Goal: Task Accomplishment & Management: Use online tool/utility

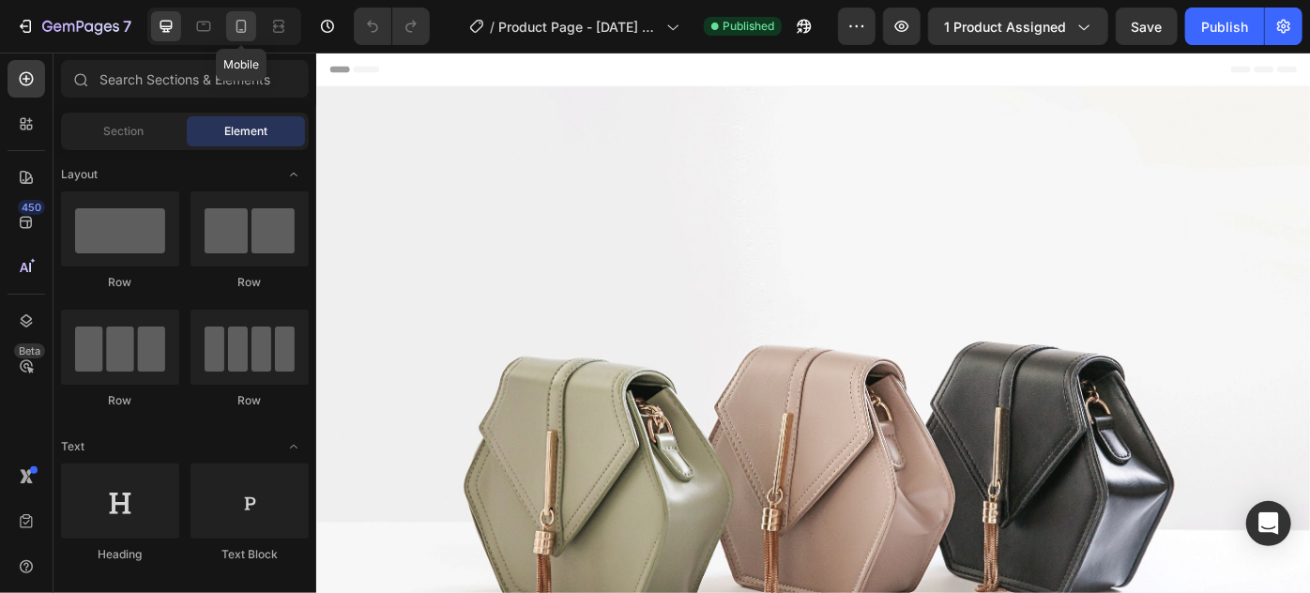
click at [247, 31] on icon at bounding box center [241, 26] width 19 height 19
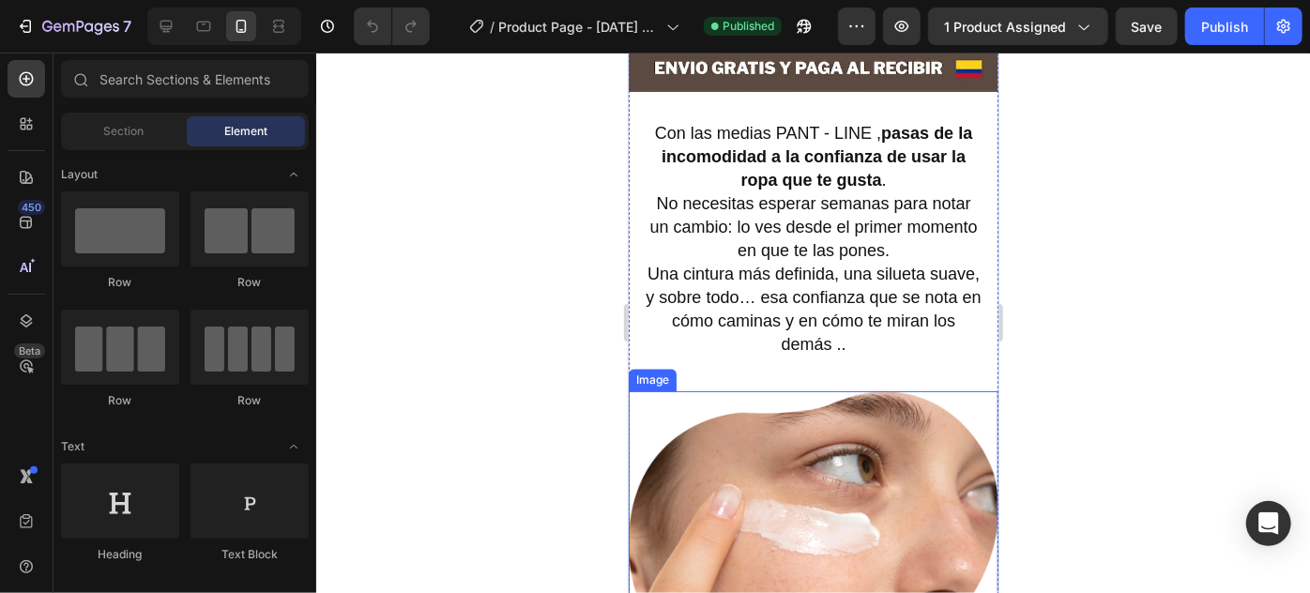
scroll to position [2274, 0]
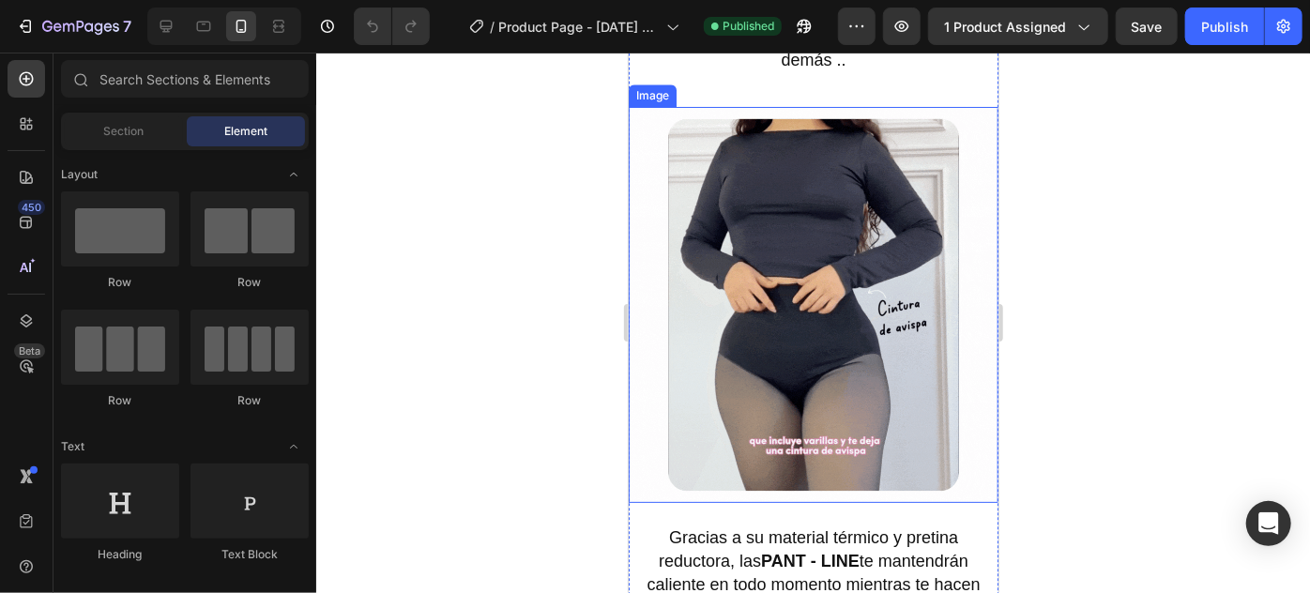
click at [813, 348] on img at bounding box center [813, 304] width 370 height 396
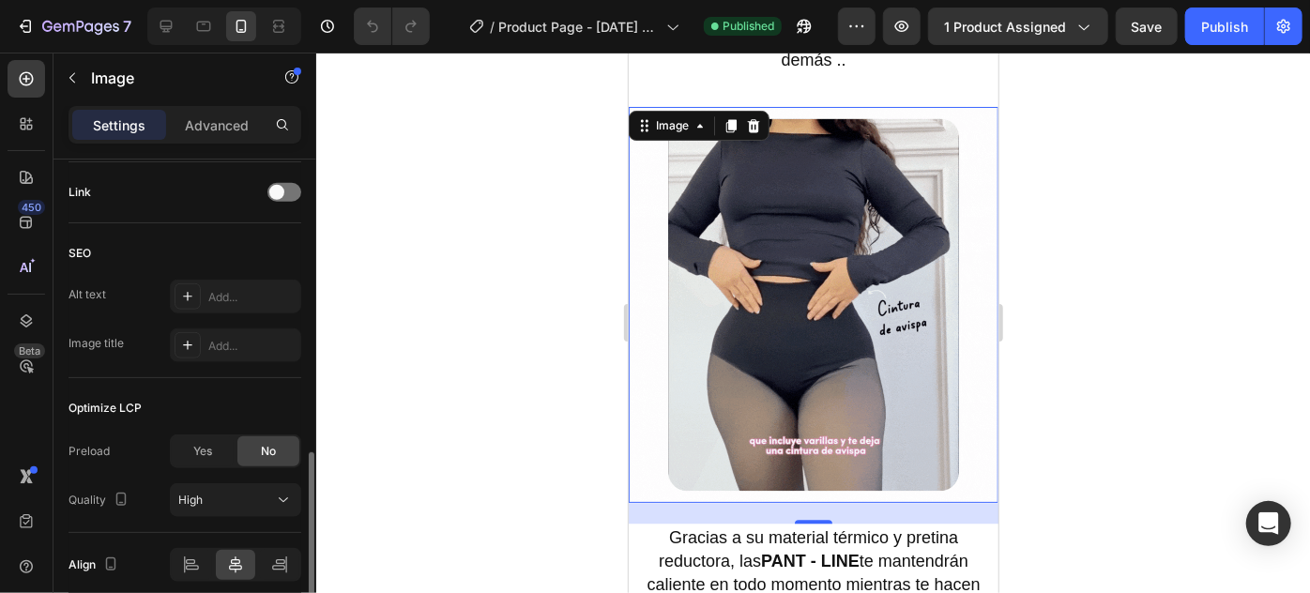
scroll to position [928, 0]
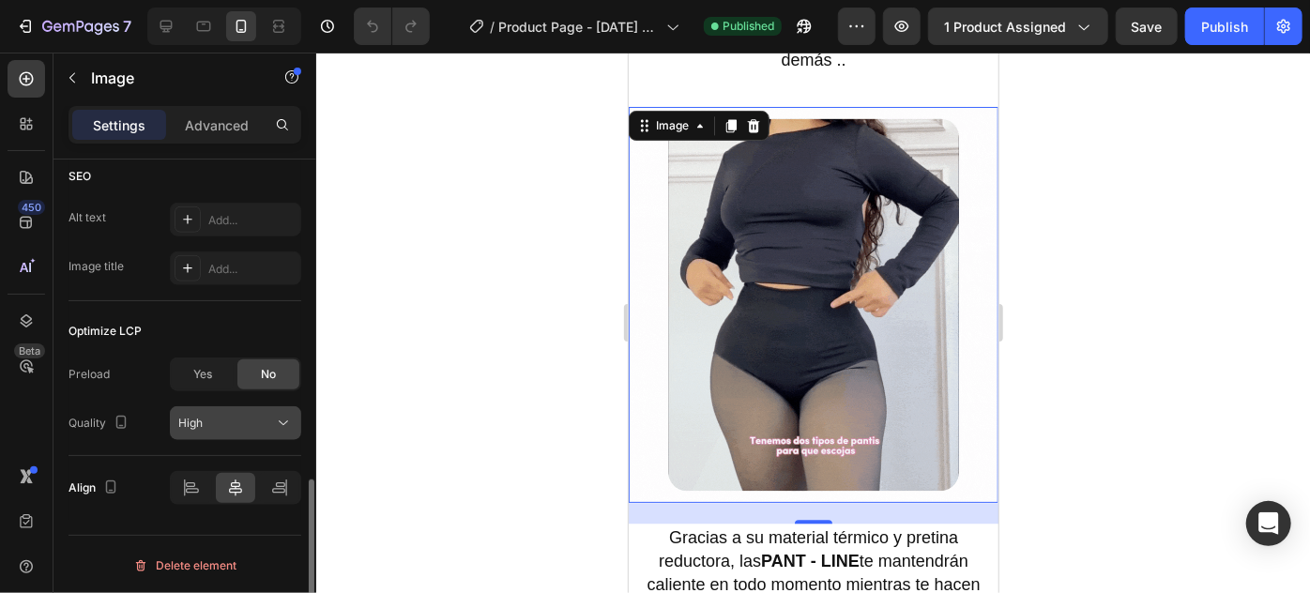
click at [230, 416] on div "High" at bounding box center [226, 423] width 96 height 17
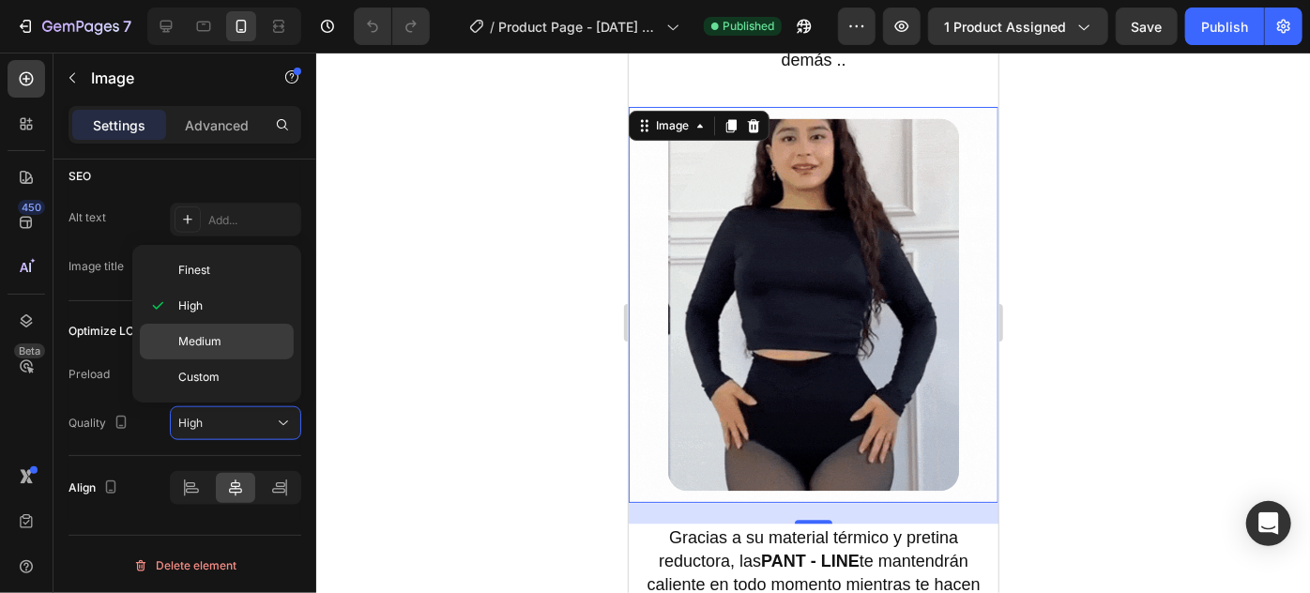
click at [250, 347] on p "Medium" at bounding box center [231, 341] width 107 height 17
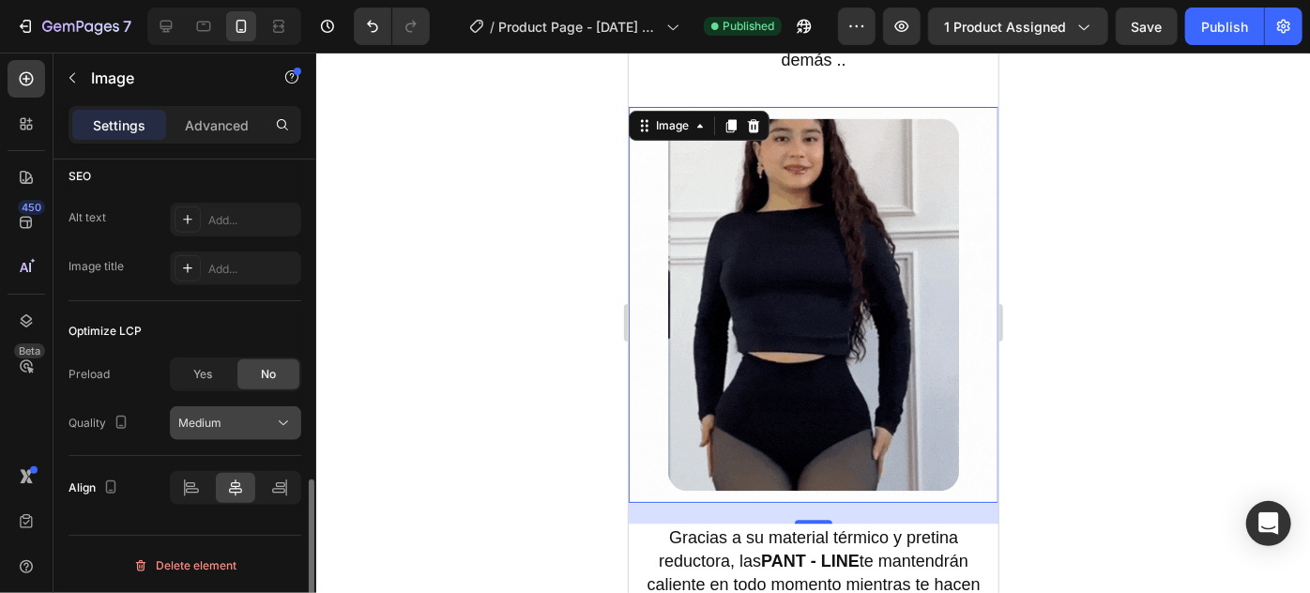
click at [279, 416] on icon at bounding box center [283, 423] width 19 height 19
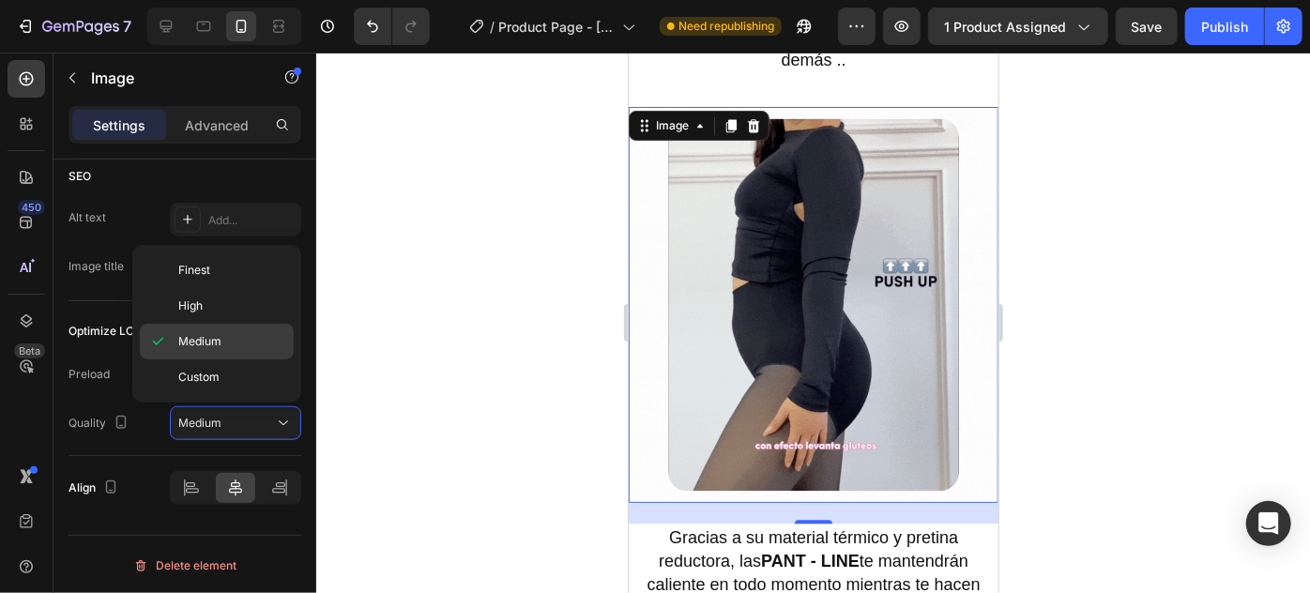
click at [239, 340] on p "Medium" at bounding box center [231, 341] width 107 height 17
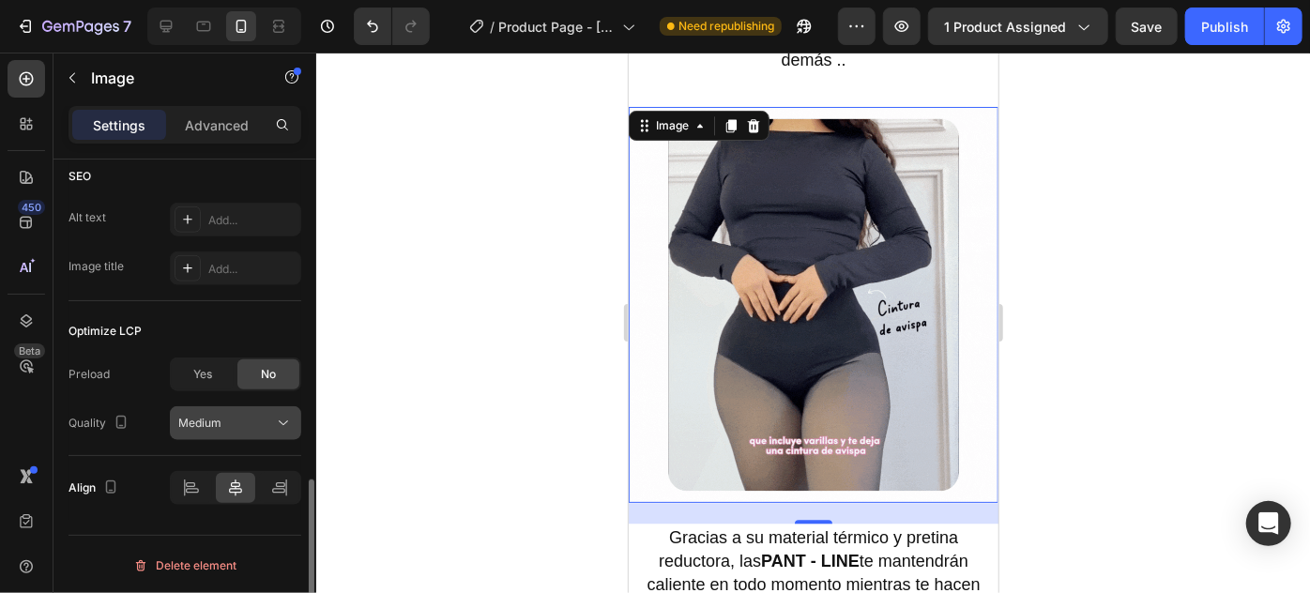
click at [253, 415] on div "Medium" at bounding box center [226, 423] width 96 height 17
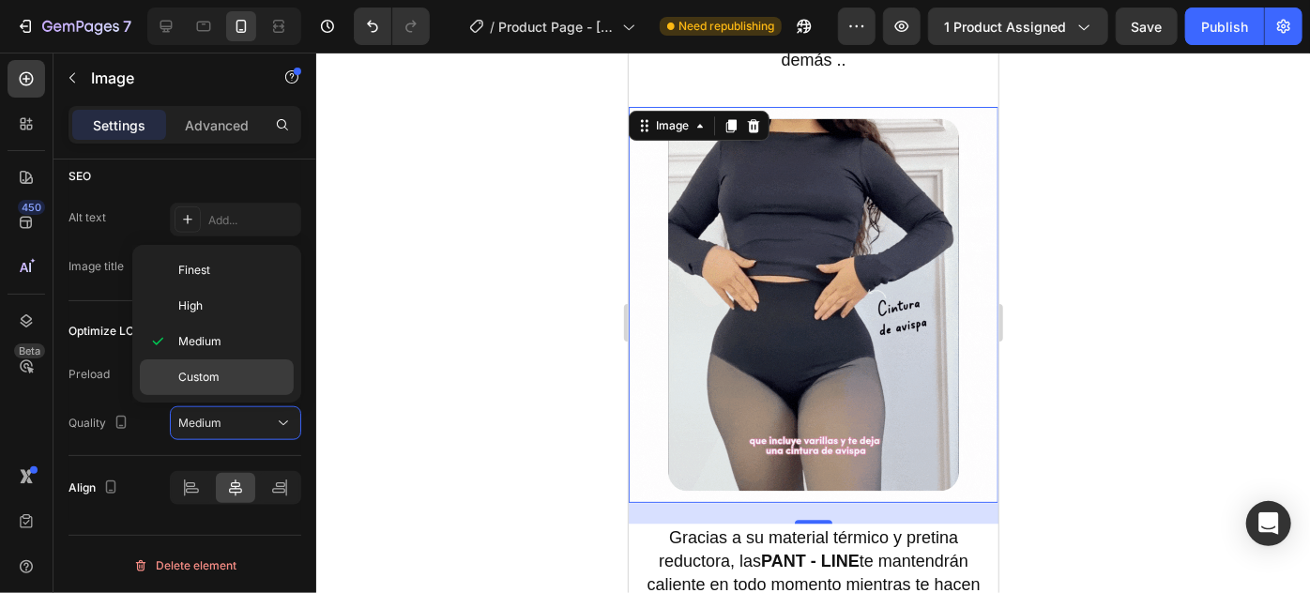
click at [234, 376] on p "Custom" at bounding box center [231, 377] width 107 height 17
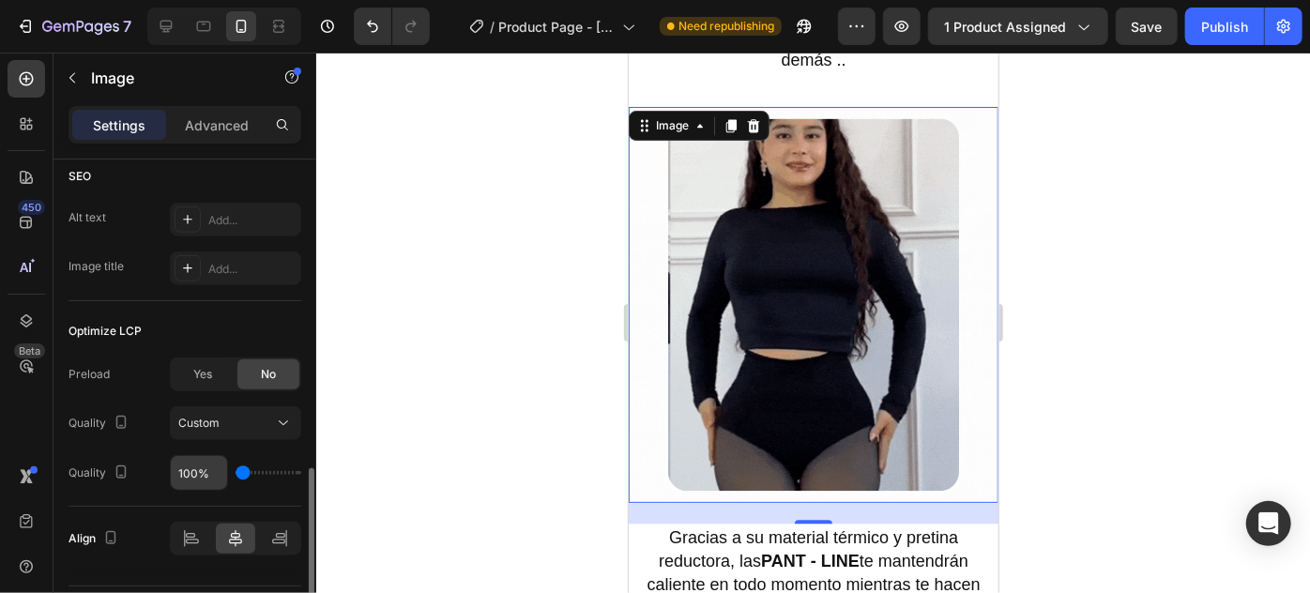
click at [193, 464] on input "100%" at bounding box center [199, 473] width 56 height 34
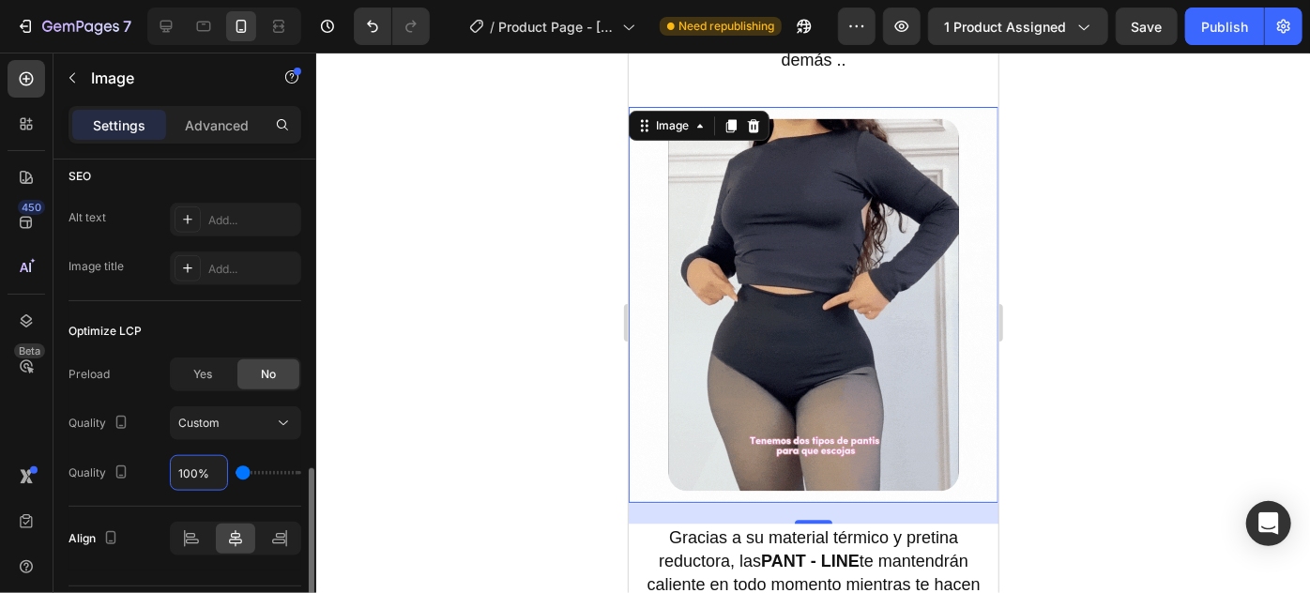
click at [193, 464] on input "100%" at bounding box center [199, 473] width 56 height 34
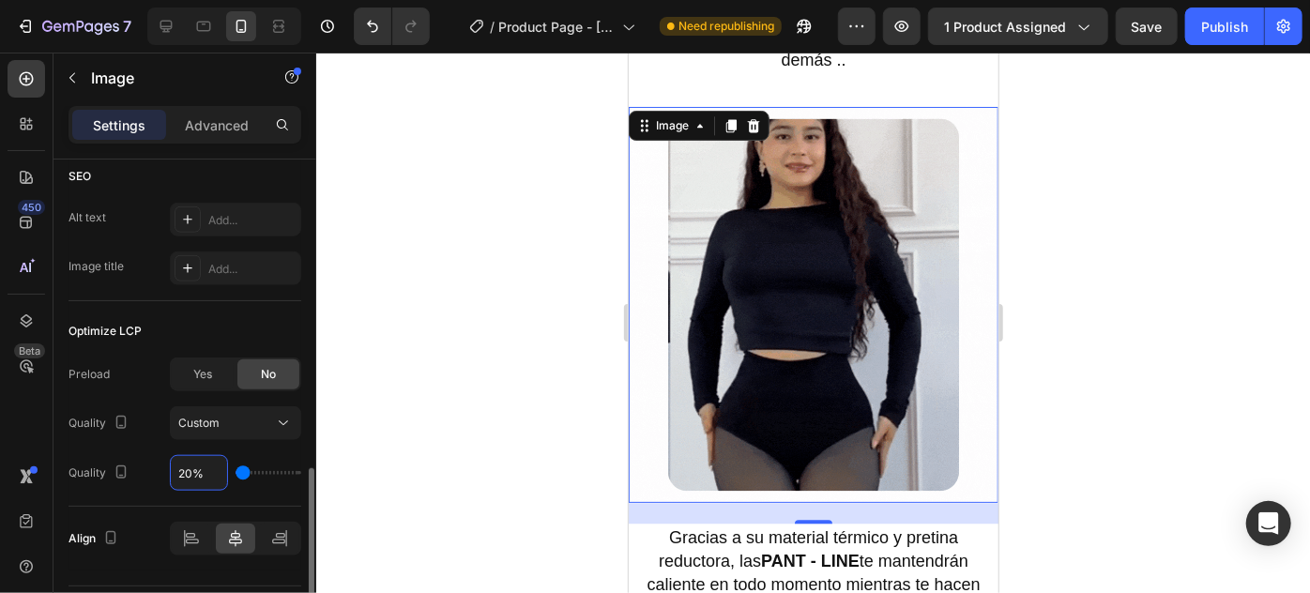
type input "100%"
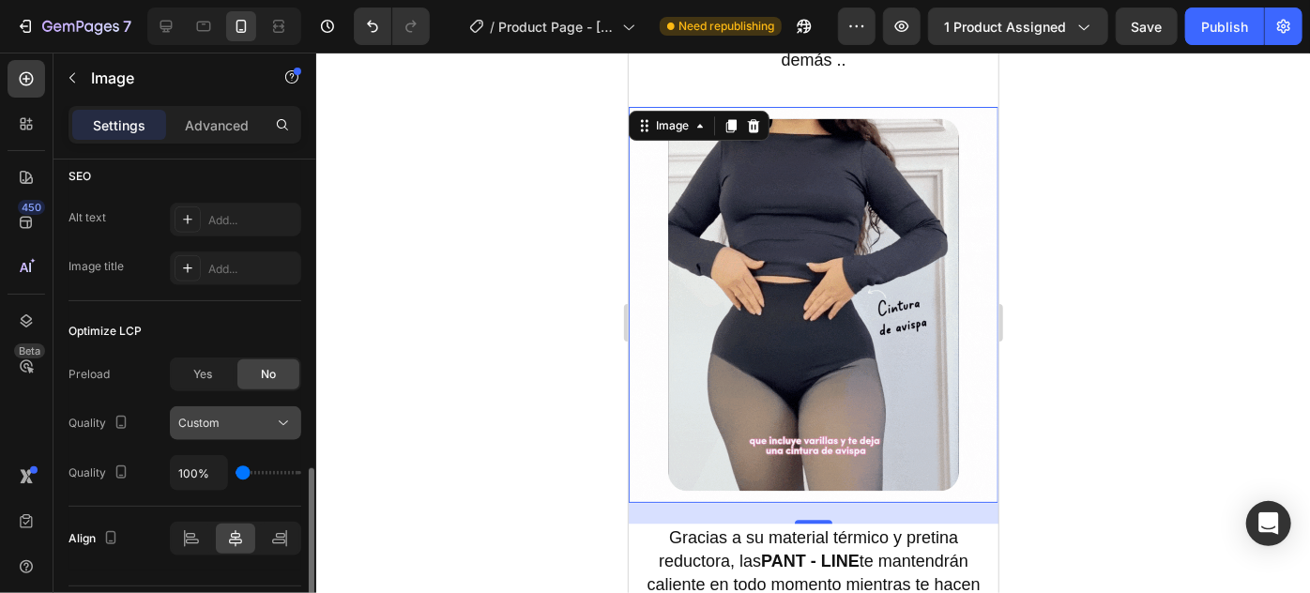
click at [250, 437] on button "Custom" at bounding box center [235, 423] width 131 height 34
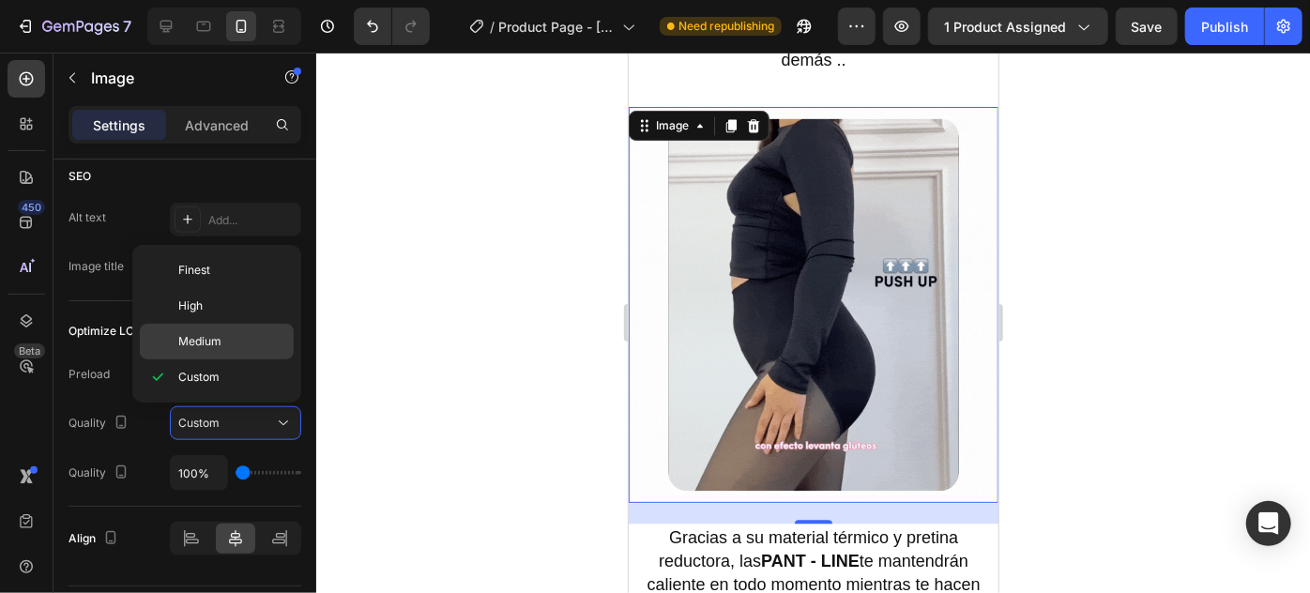
click at [238, 333] on p "Medium" at bounding box center [231, 341] width 107 height 17
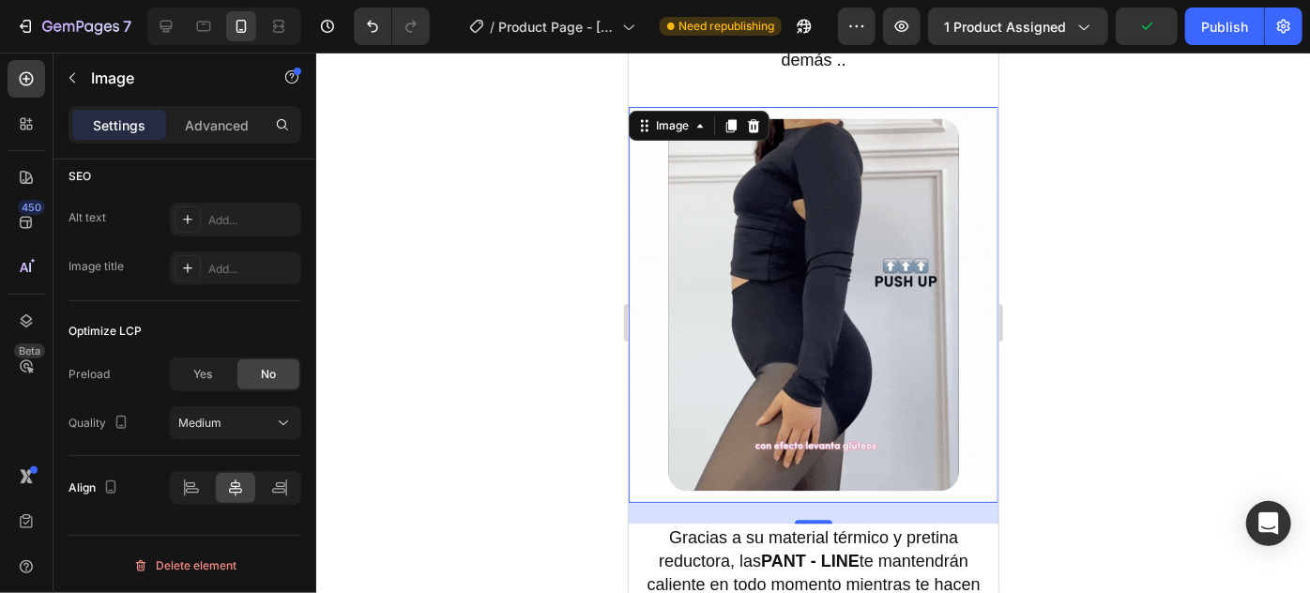
click at [570, 455] on div at bounding box center [813, 323] width 994 height 540
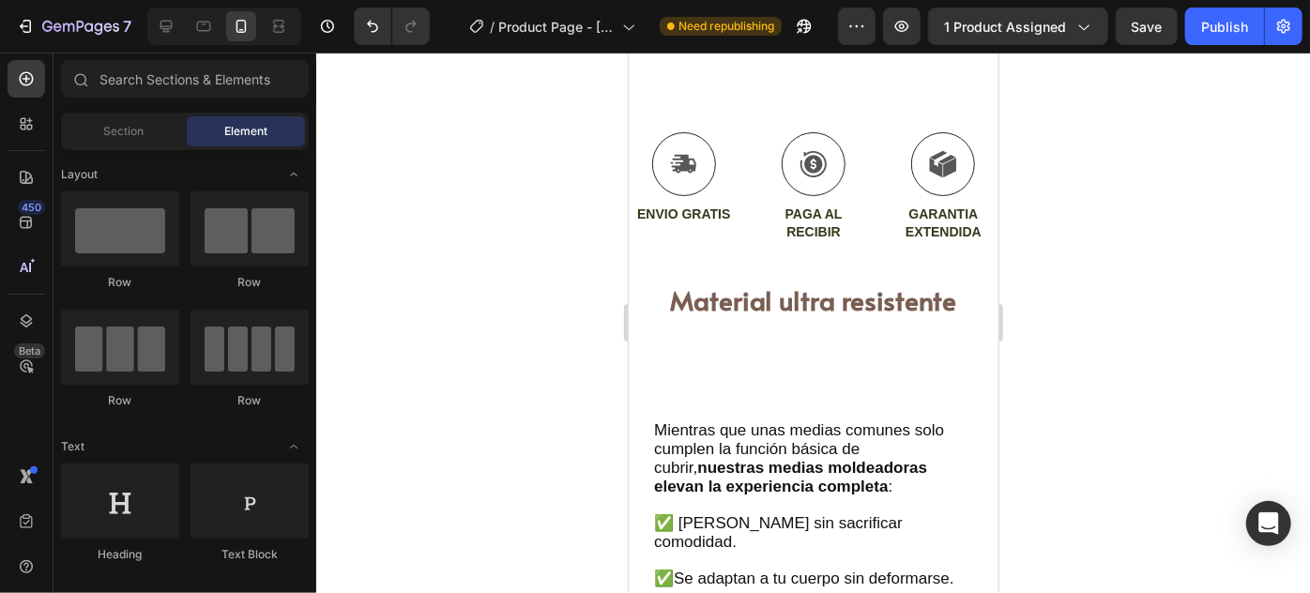
scroll to position [4788, 0]
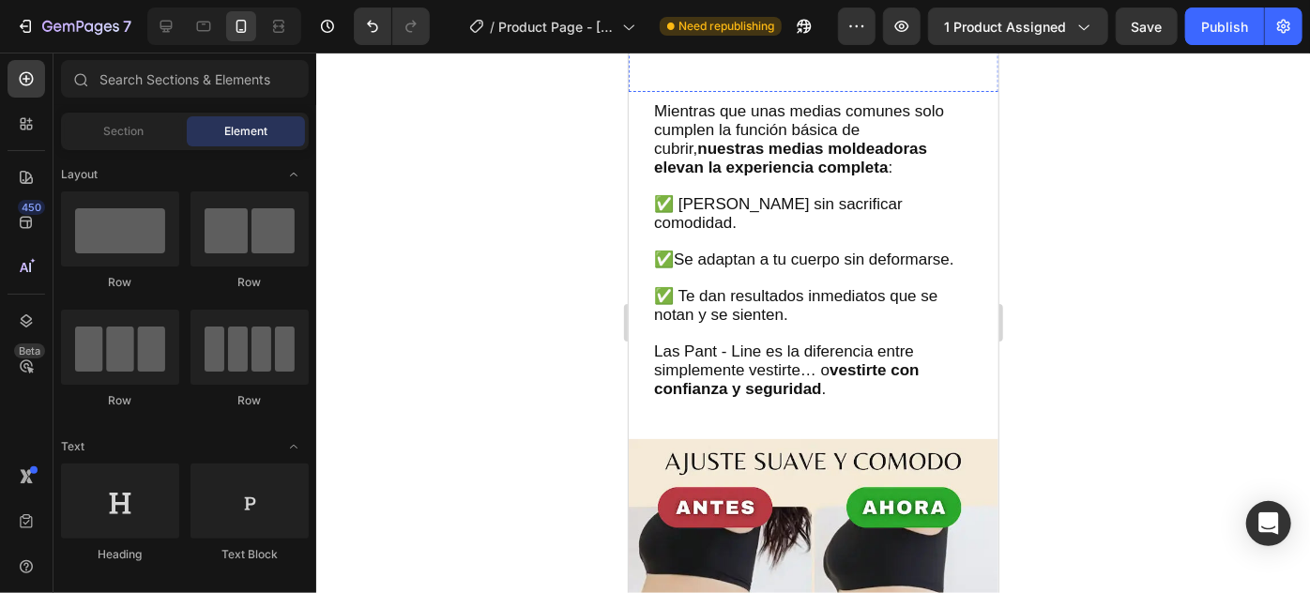
click at [802, 5] on img at bounding box center [813, 5] width 370 height 0
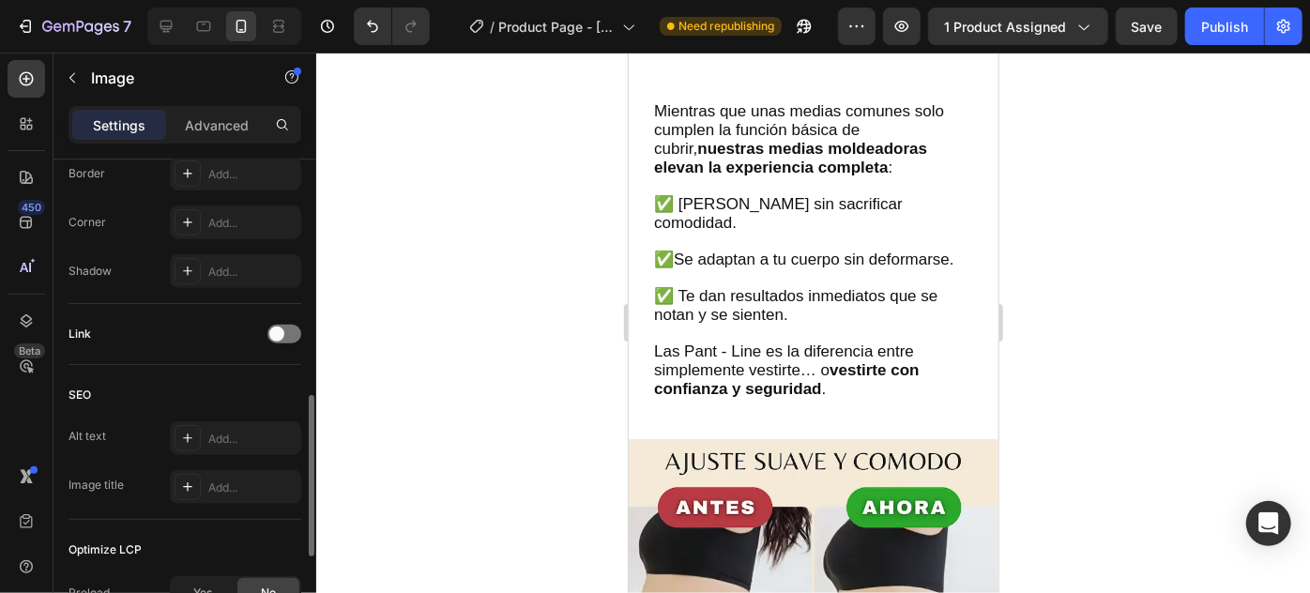
scroll to position [978, 0]
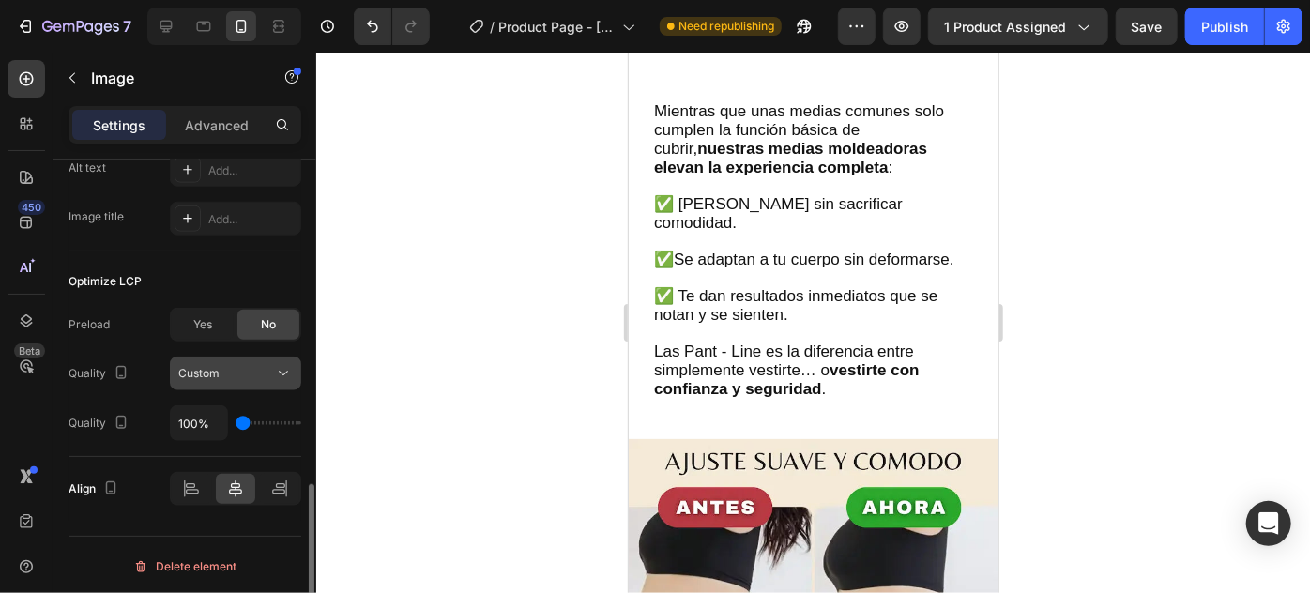
click at [232, 382] on button "Custom" at bounding box center [235, 374] width 131 height 34
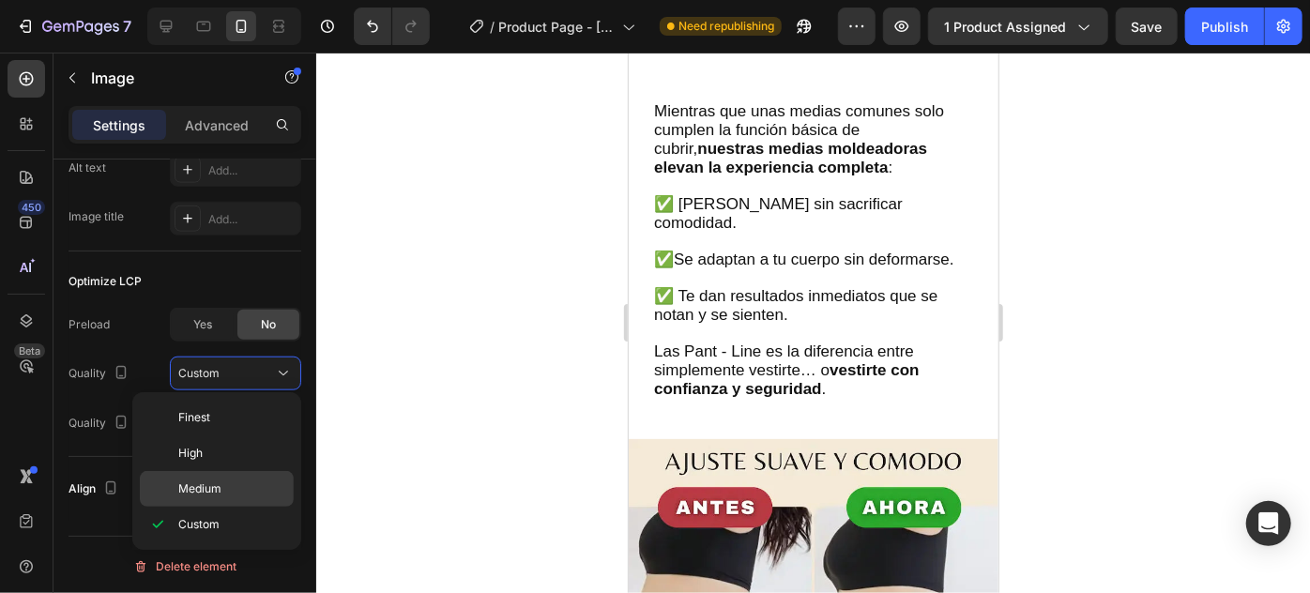
click at [215, 475] on div "Medium" at bounding box center [217, 489] width 154 height 36
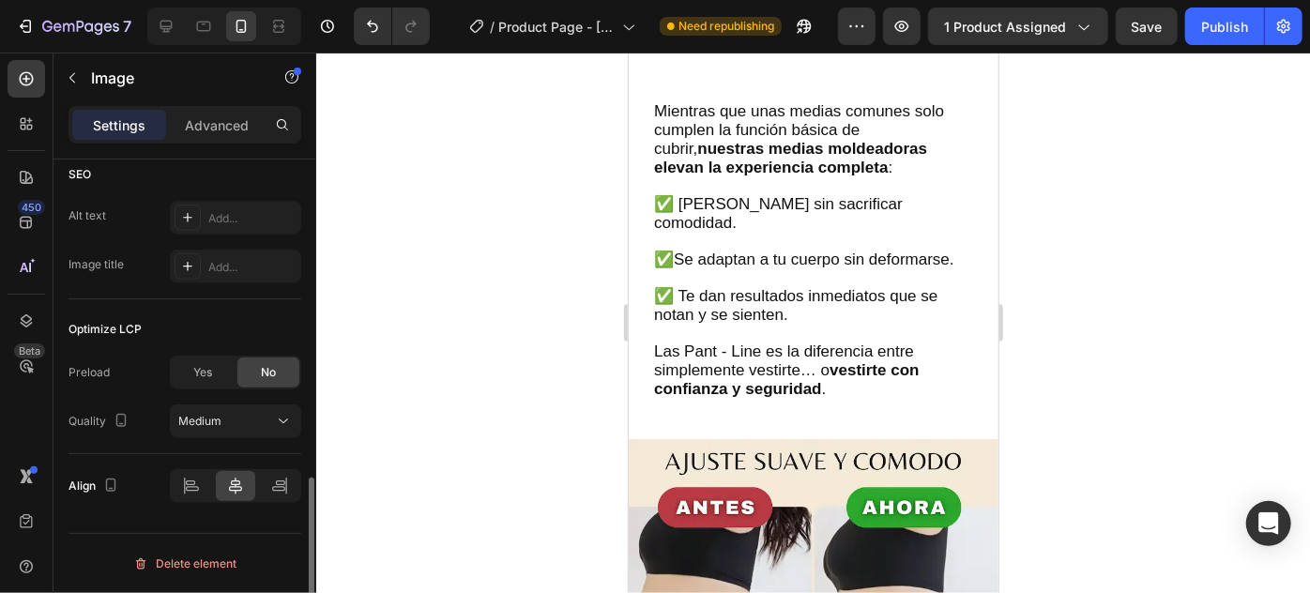
scroll to position [928, 0]
click at [1210, 38] on button "Publish" at bounding box center [1224, 27] width 79 height 38
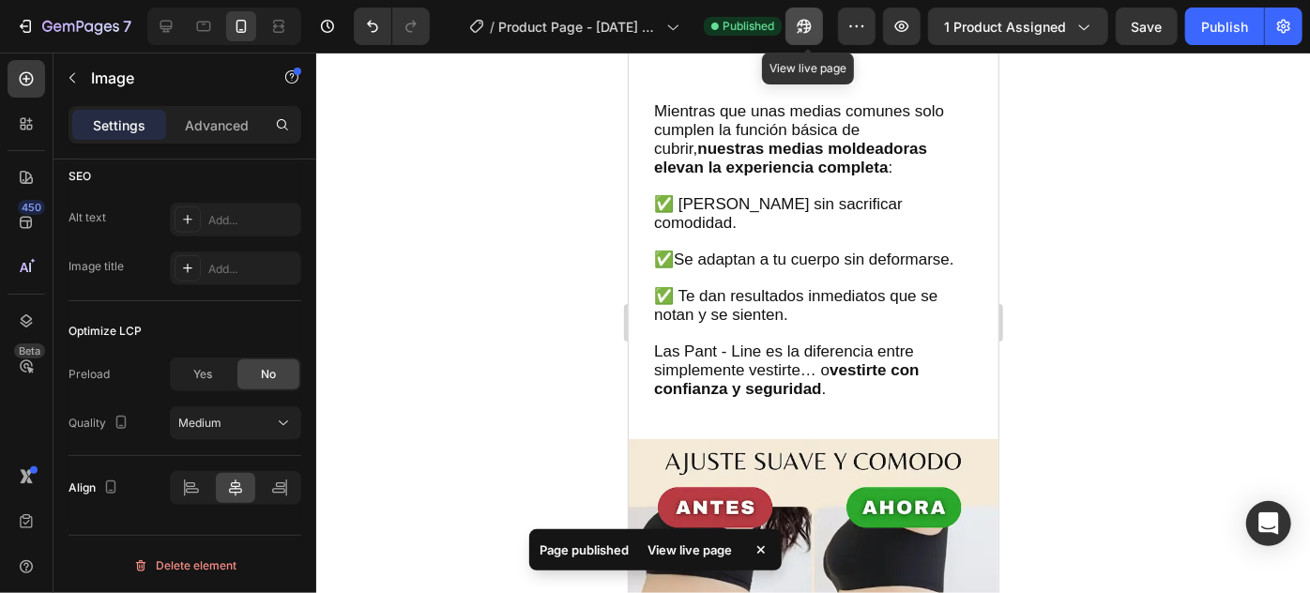
click at [790, 22] on button "button" at bounding box center [804, 27] width 38 height 38
